Goal: Task Accomplishment & Management: Complete application form

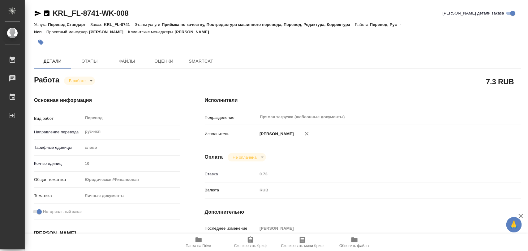
type textarea "x"
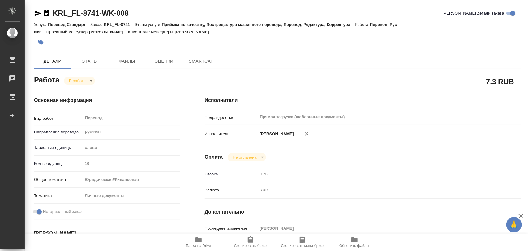
type textarea "x"
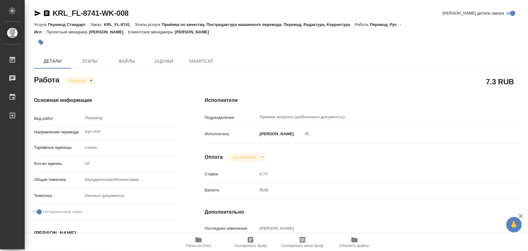
scroll to position [116, 0]
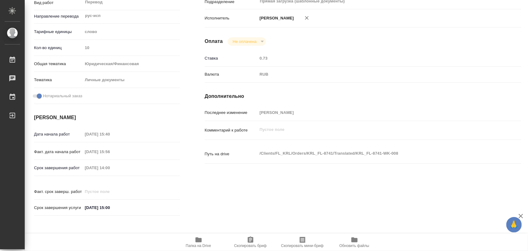
type textarea "x"
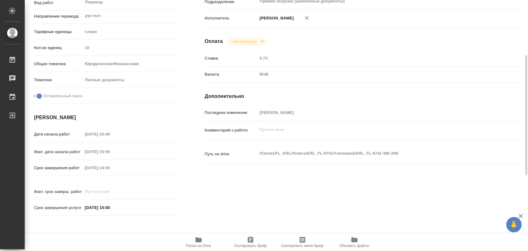
type textarea "x"
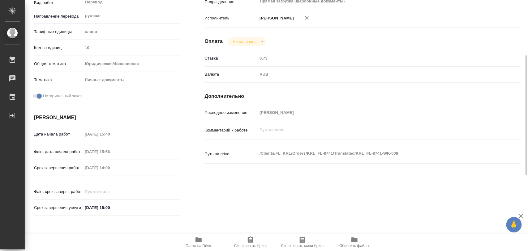
type textarea "x"
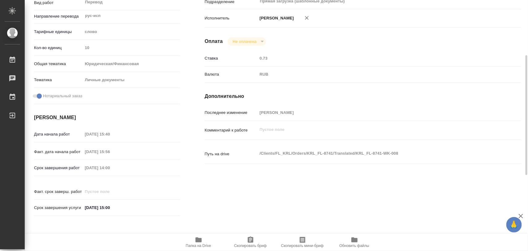
scroll to position [0, 0]
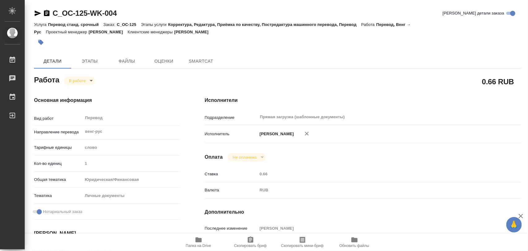
type textarea "x"
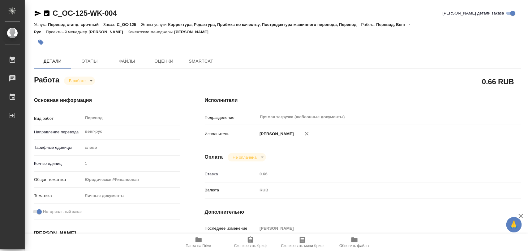
type textarea "x"
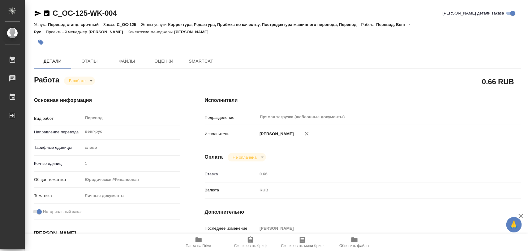
type textarea "x"
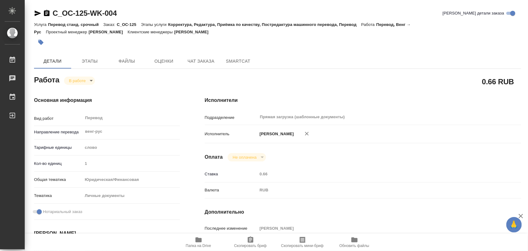
scroll to position [116, 0]
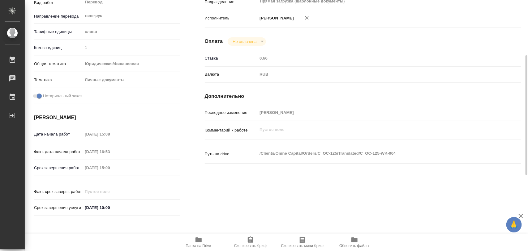
type textarea "x"
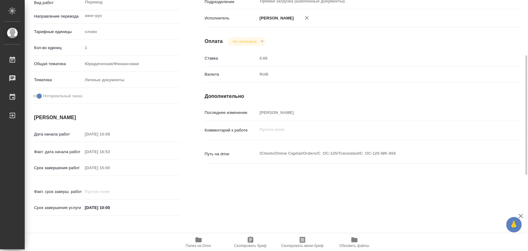
type textarea "x"
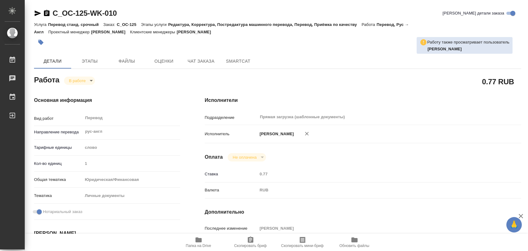
type textarea "x"
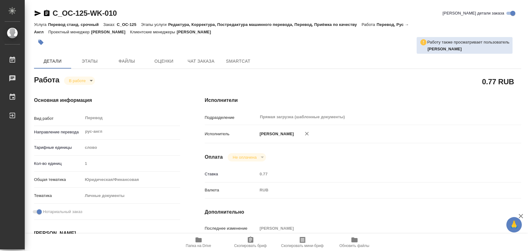
type textarea "x"
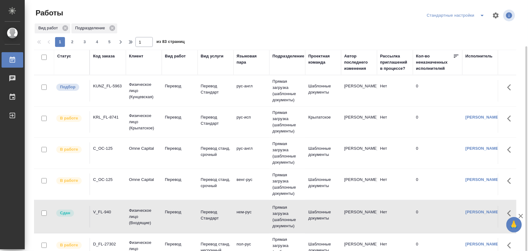
scroll to position [24, 0]
